Goal: Transaction & Acquisition: Purchase product/service

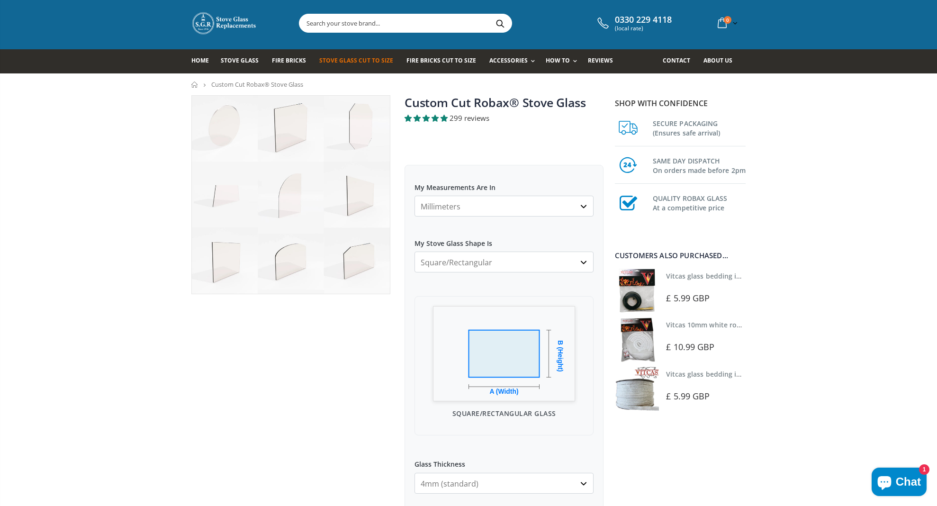
scroll to position [14, 0]
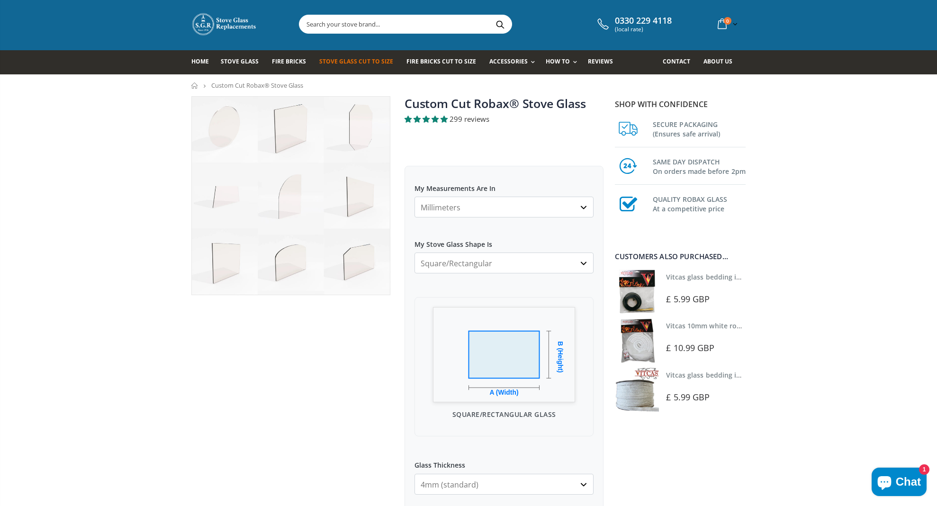
click at [582, 264] on select "Square/Rectangular Arched Half Arch Both Top Corners Cut Single Corner Cut All …" at bounding box center [504, 263] width 179 height 21
click at [579, 269] on select "Square/Rectangular Arched Half Arch Both Top Corners Cut Single Corner Cut All …" at bounding box center [504, 263] width 179 height 21
select select "arched"
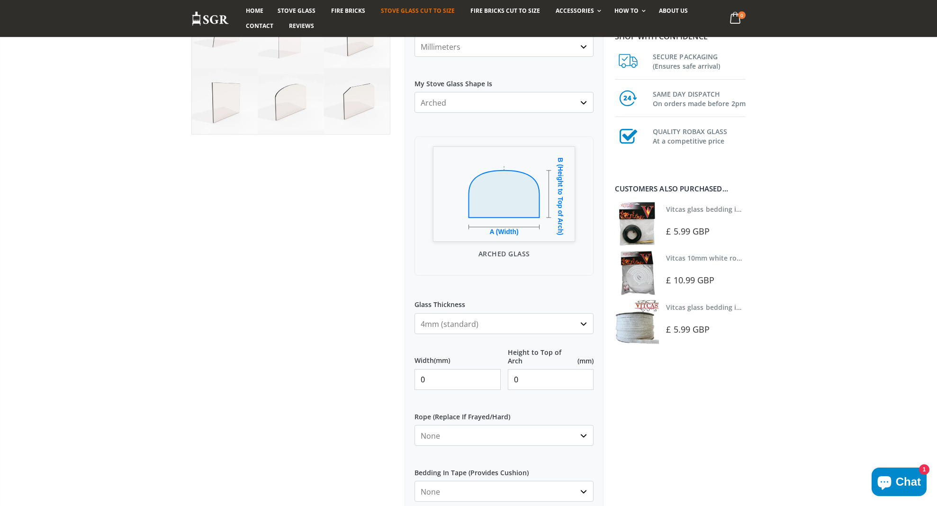
scroll to position [175, 0]
click at [458, 384] on input "0" at bounding box center [458, 379] width 86 height 21
click at [584, 436] on select "None 3mm White 6mm White 8mm White 10mm White 12mm White 6mm Black 8mm Black 10…" at bounding box center [504, 434] width 179 height 21
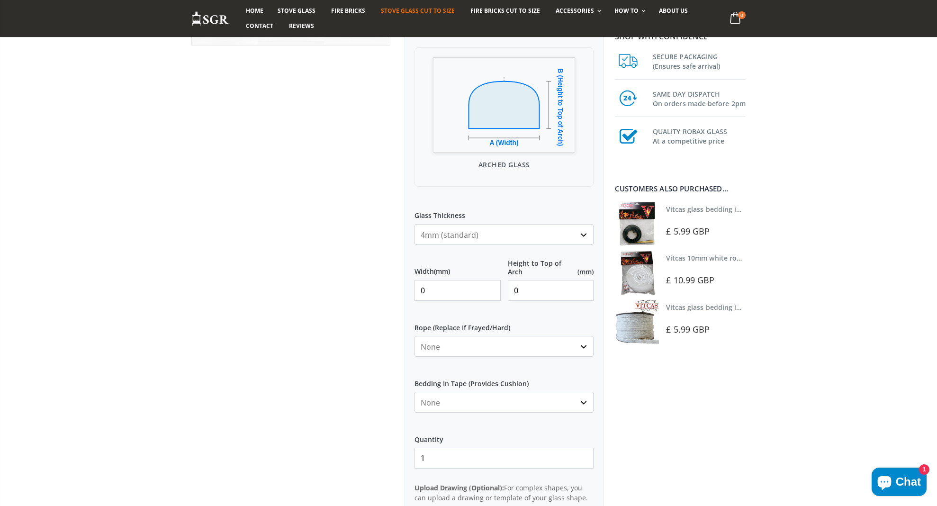
scroll to position [269, 0]
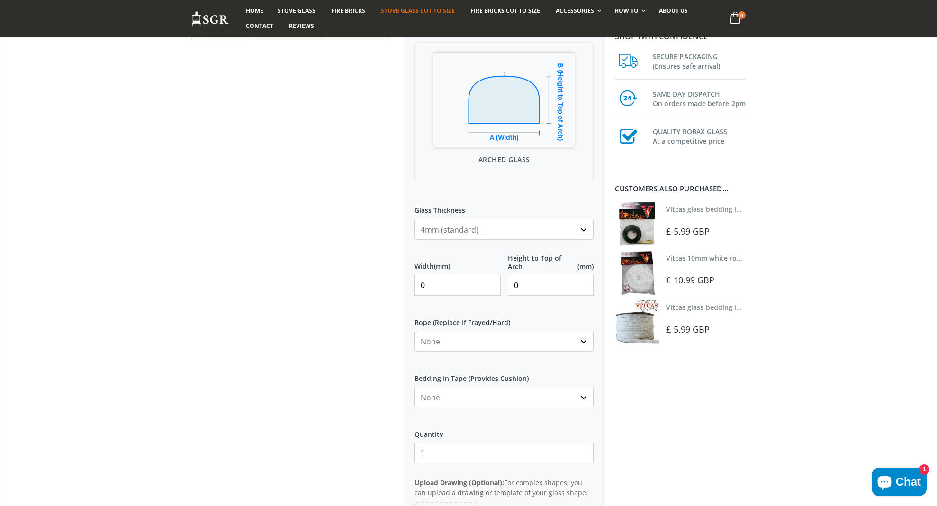
click at [585, 399] on select "None Black White" at bounding box center [504, 397] width 179 height 21
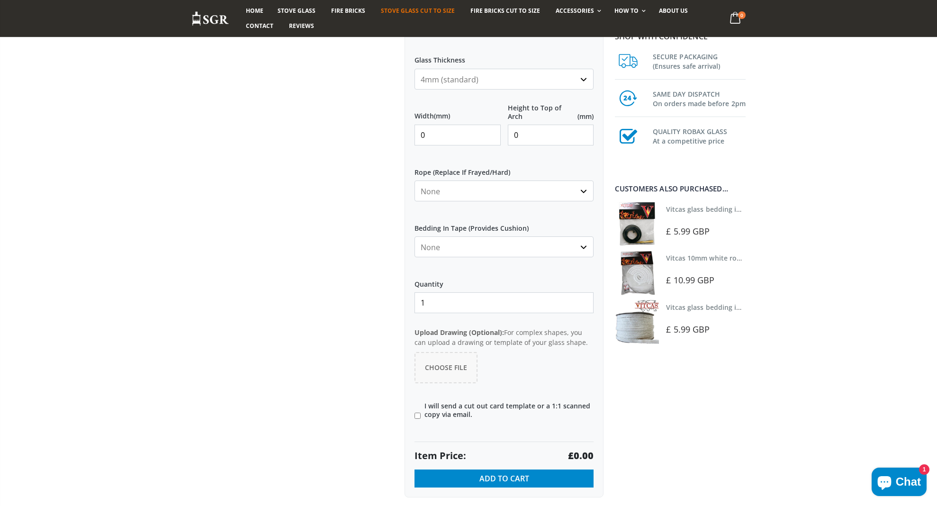
scroll to position [421, 0]
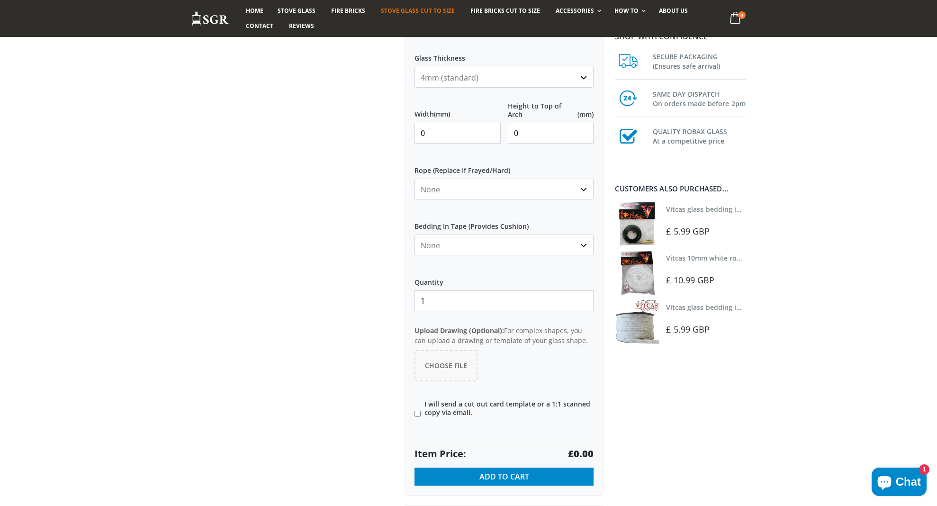
click at [420, 415] on input"] "I will send a cut out card template or a 1:1 scanned copy via email." at bounding box center [418, 414] width 6 height 6
checkbox input"] "true"
click at [439, 358] on button "Choose File" at bounding box center [446, 365] width 63 height 31
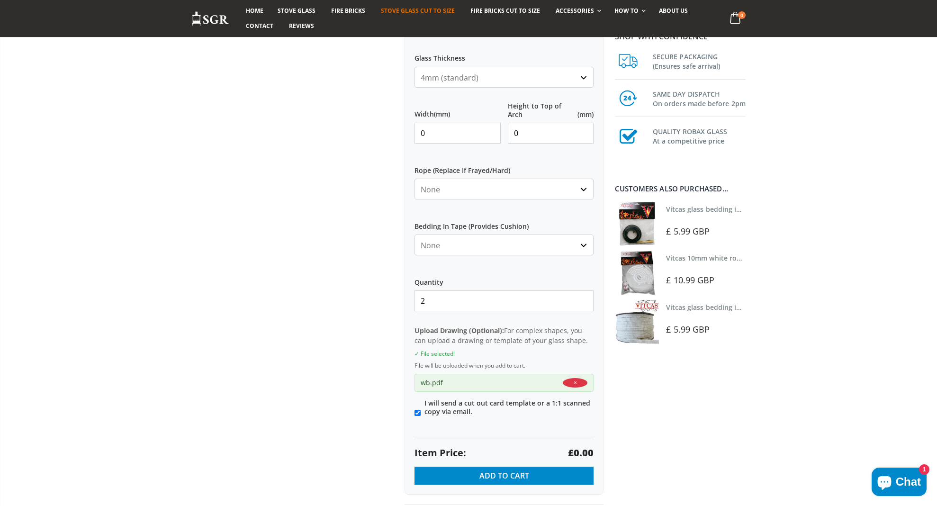
click at [586, 298] on input "2" at bounding box center [504, 300] width 179 height 21
type input "3"
click at [586, 298] on input "3" at bounding box center [504, 300] width 179 height 21
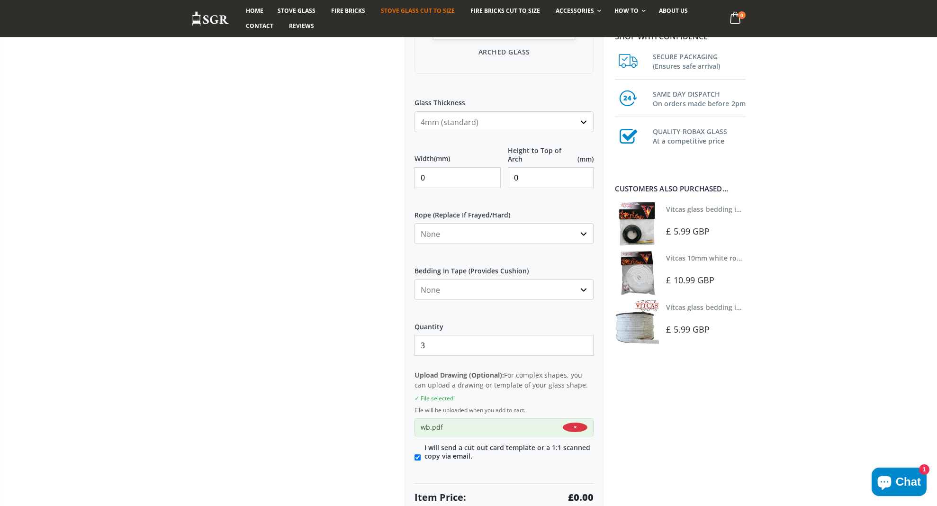
scroll to position [374, 0]
click at [586, 293] on select "None Black White" at bounding box center [504, 291] width 179 height 21
select select "white"
click at [582, 237] on select "None 3mm White 6mm White 8mm White 10mm White 12mm White 6mm Black 8mm Black 10…" at bounding box center [504, 236] width 179 height 21
select select "6mm-white"
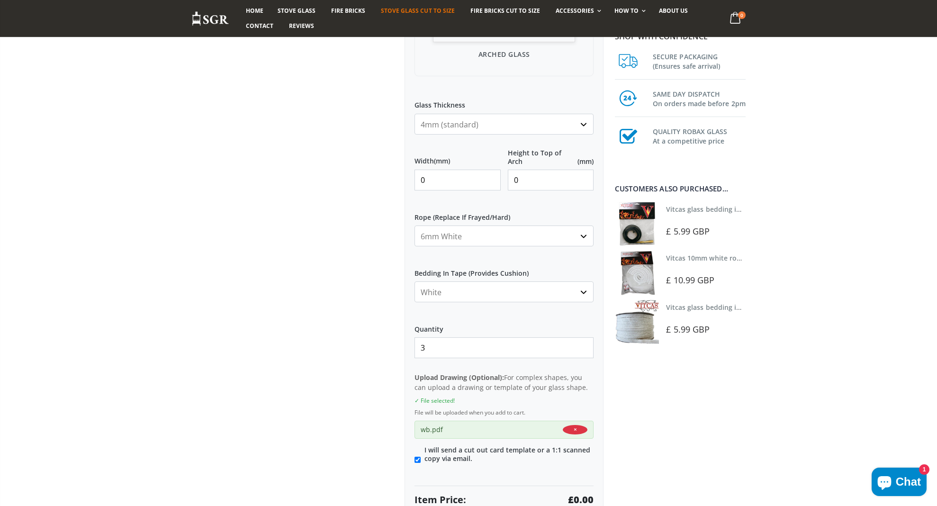
click at [583, 233] on select "None 3mm White 6mm White 8mm White 10mm White 12mm White 6mm Black 8mm Black 10…" at bounding box center [504, 236] width 179 height 21
click at [677, 311] on link "Vitcas glass bedding in tape - 2mm x 15mm x 2 meters (White)" at bounding box center [766, 307] width 201 height 9
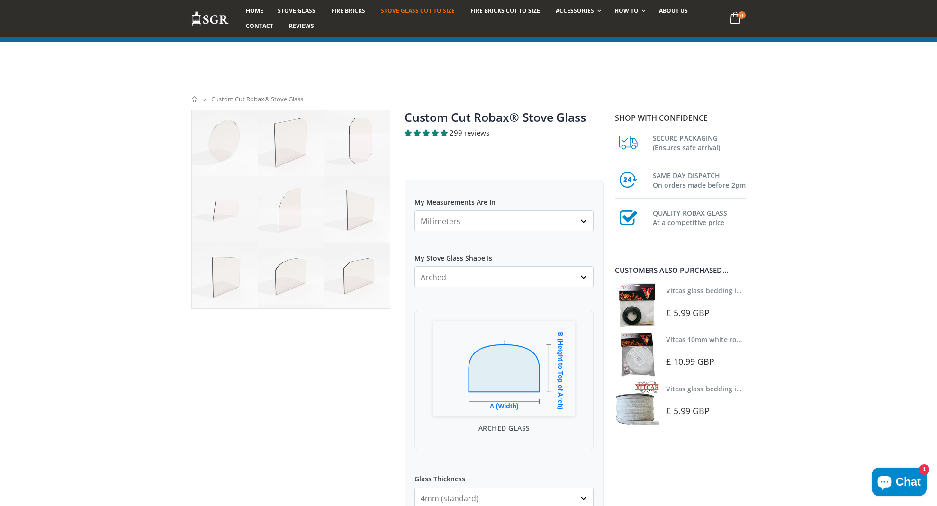
select select "arched"
select select "6mm-white"
select select "white"
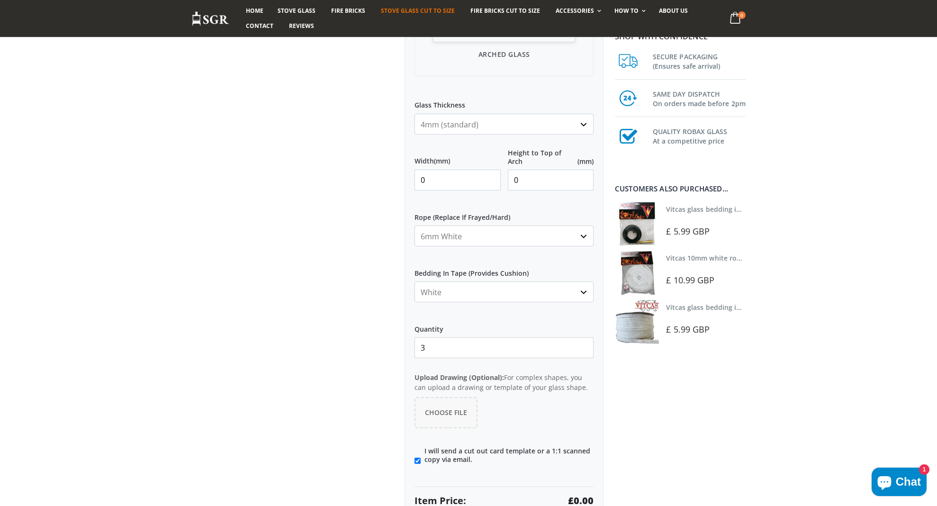
scroll to position [367, 0]
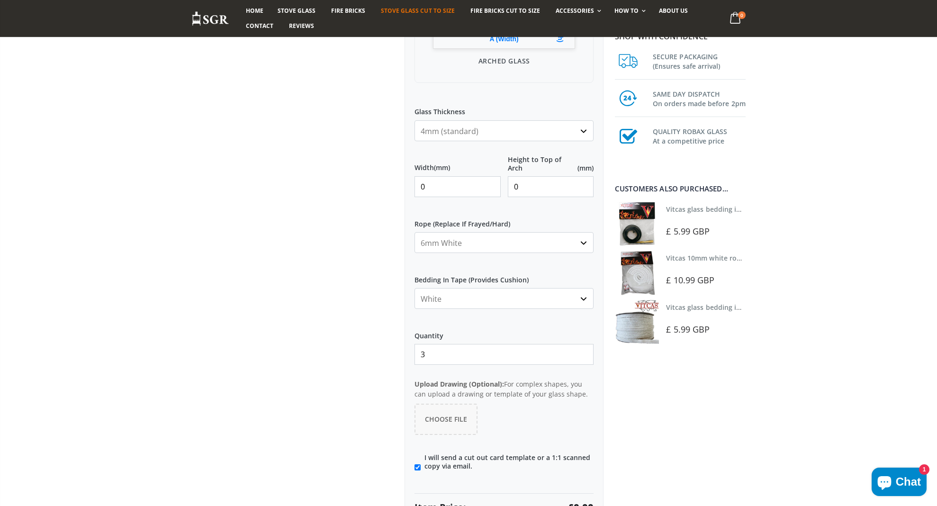
click at [587, 242] on select "None 3mm White 6mm White 8mm White 10mm White 12mm White 6mm Black 8mm Black 10…" at bounding box center [504, 242] width 179 height 21
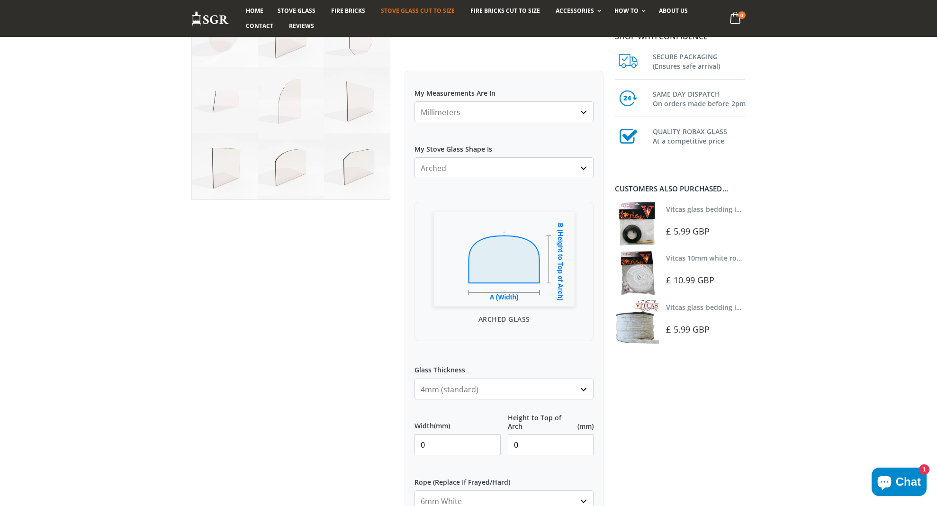
scroll to position [107, 0]
click at [446, 444] on input "0" at bounding box center [458, 447] width 86 height 21
type input "308"
click at [519, 455] on input "0" at bounding box center [551, 447] width 86 height 21
click at [521, 450] on input "0195" at bounding box center [551, 447] width 86 height 21
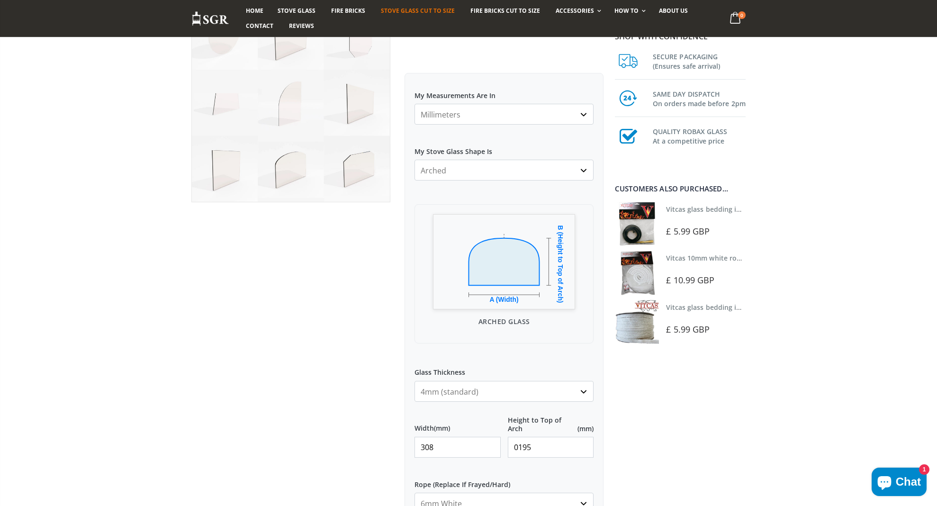
type input "195"
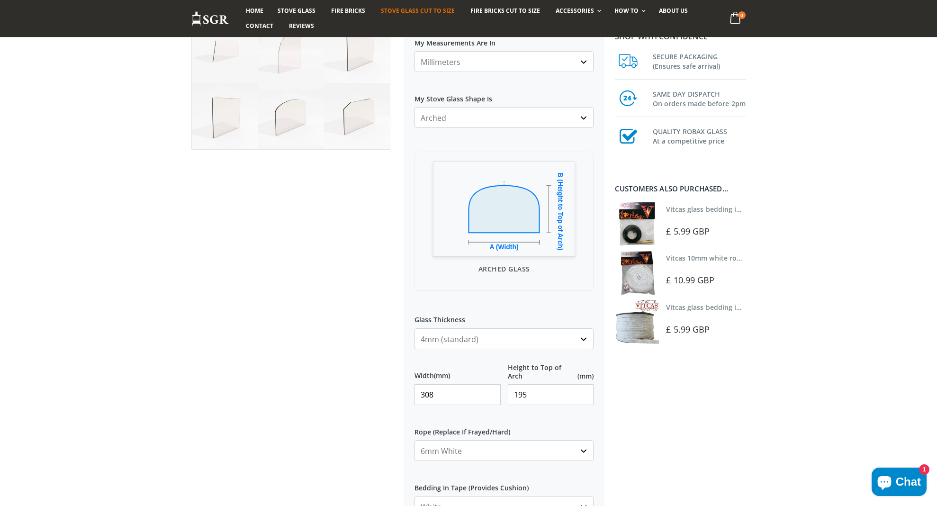
scroll to position [0, 0]
